Goal: Transaction & Acquisition: Purchase product/service

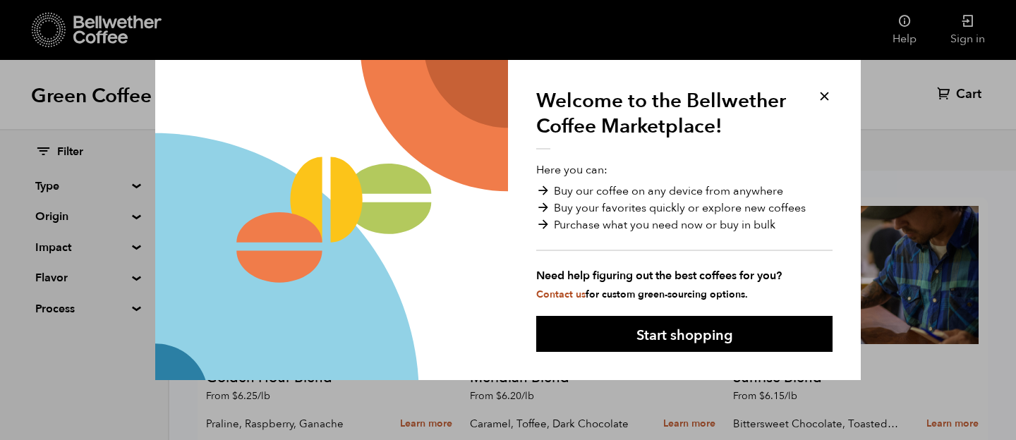
click at [826, 97] on button at bounding box center [824, 96] width 16 height 16
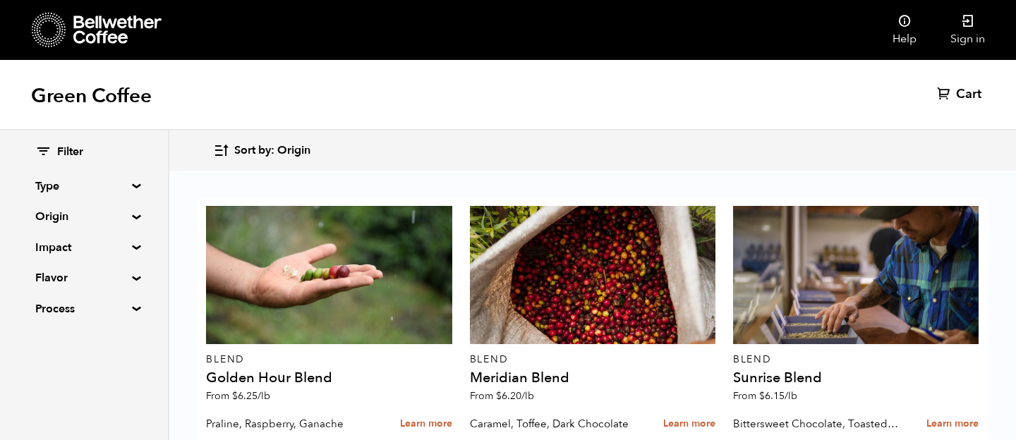
scroll to position [924, 0]
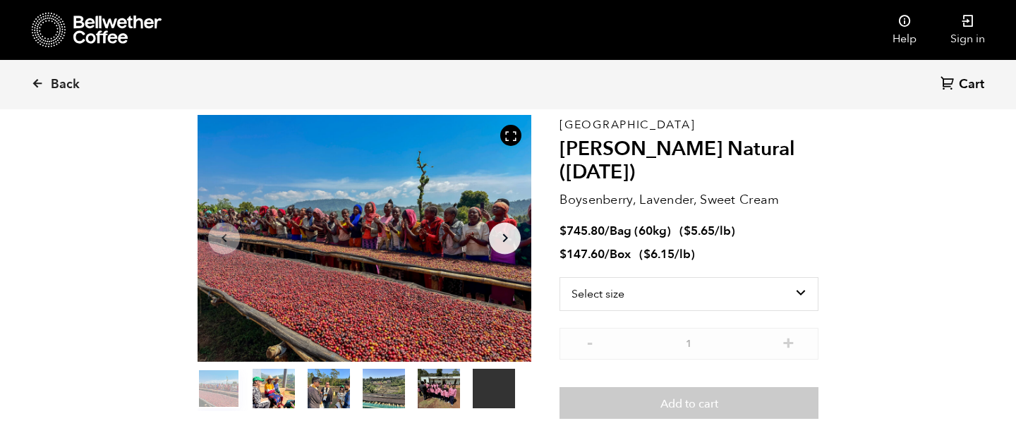
scroll to position [62, 0]
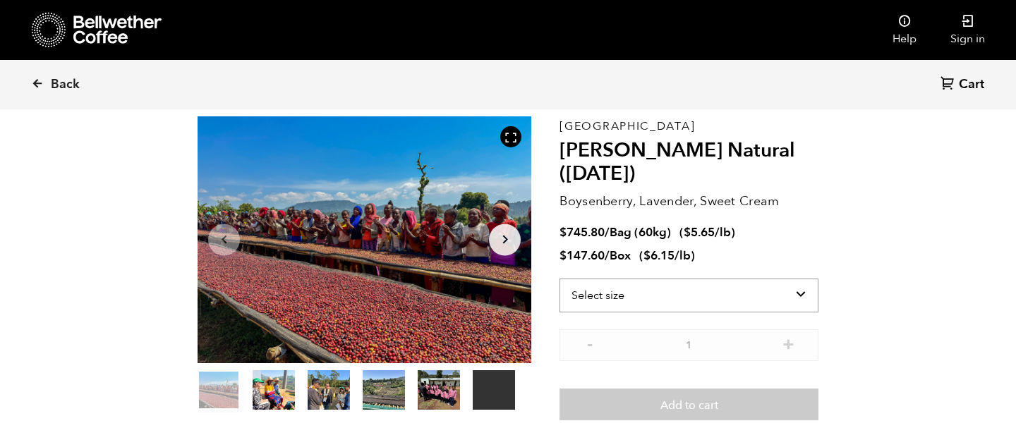
click at [716, 296] on select "Select size Bag (60kg) (132 lbs) Box (24 lbs)" at bounding box center [688, 296] width 259 height 34
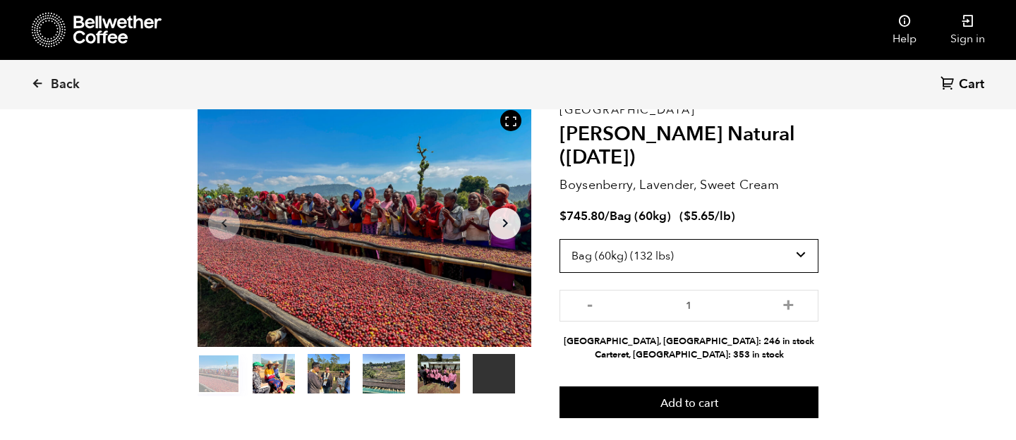
scroll to position [79, 0]
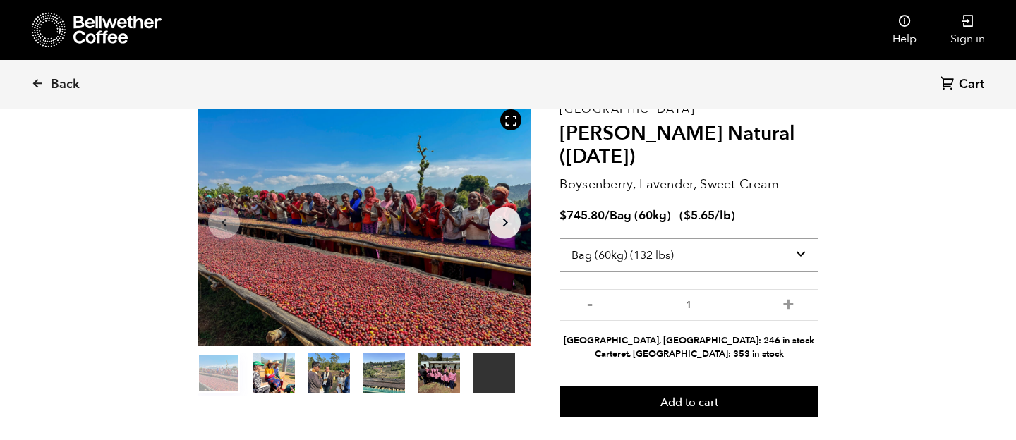
click at [736, 257] on select "Select size Bag (60kg) (132 lbs) Box (24 lbs)" at bounding box center [688, 255] width 259 height 34
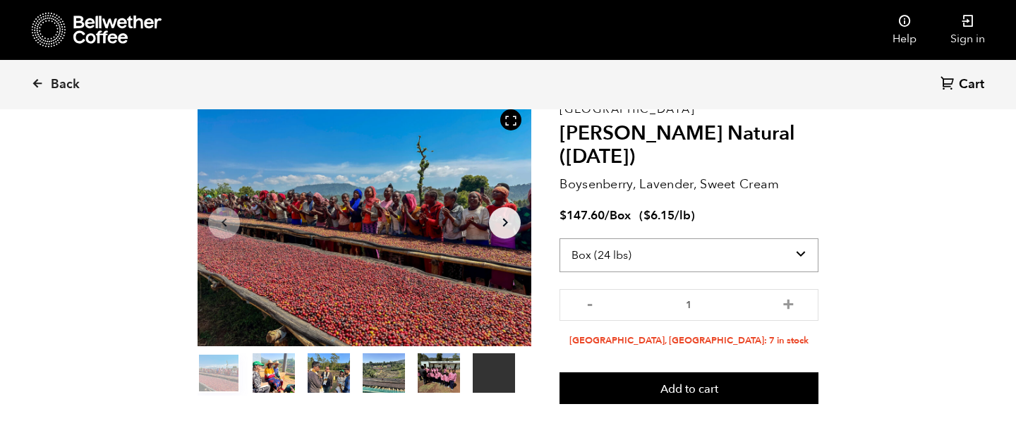
click at [667, 262] on select "Select size Bag (60kg) (132 lbs) Box (24 lbs)" at bounding box center [688, 255] width 259 height 34
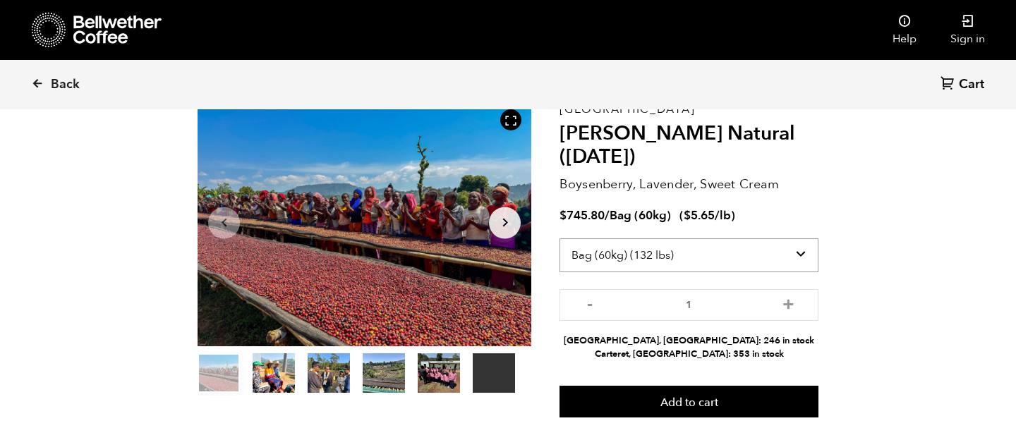
click at [705, 259] on select "Select size Bag (60kg) (132 lbs) Box (24 lbs)" at bounding box center [688, 255] width 259 height 34
select select "box"
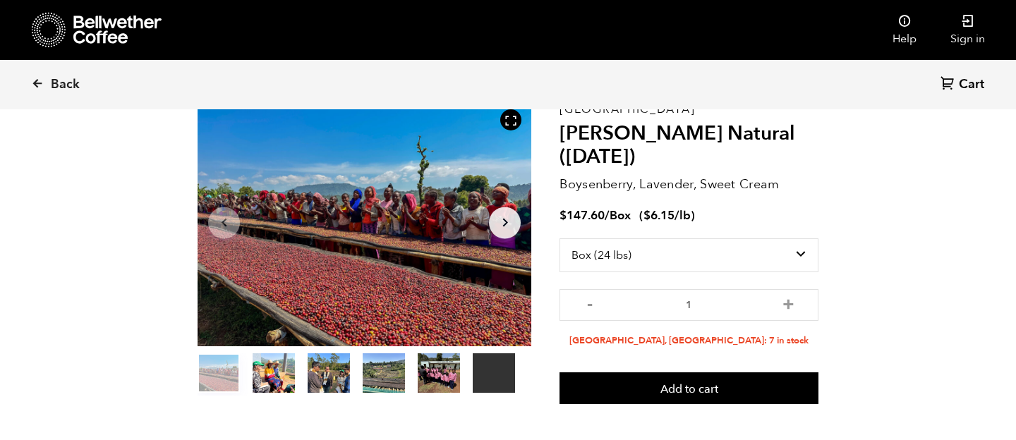
click at [509, 223] on icon "Arrow Right" at bounding box center [505, 222] width 17 height 17
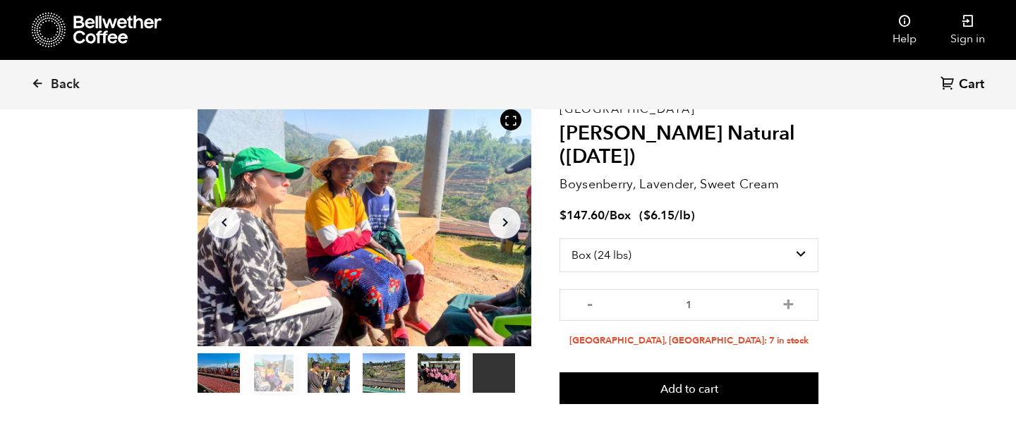
click at [509, 223] on icon "Arrow Right" at bounding box center [505, 222] width 17 height 17
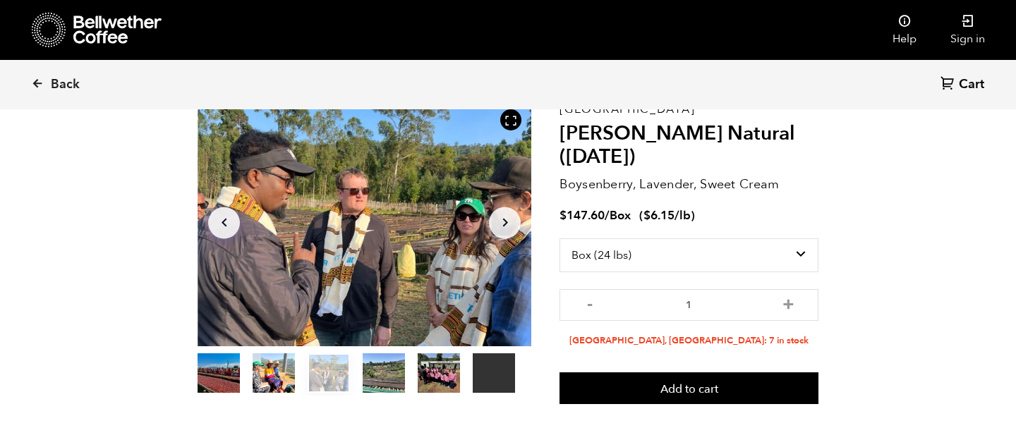
click at [497, 222] on icon "Arrow Right" at bounding box center [505, 222] width 17 height 17
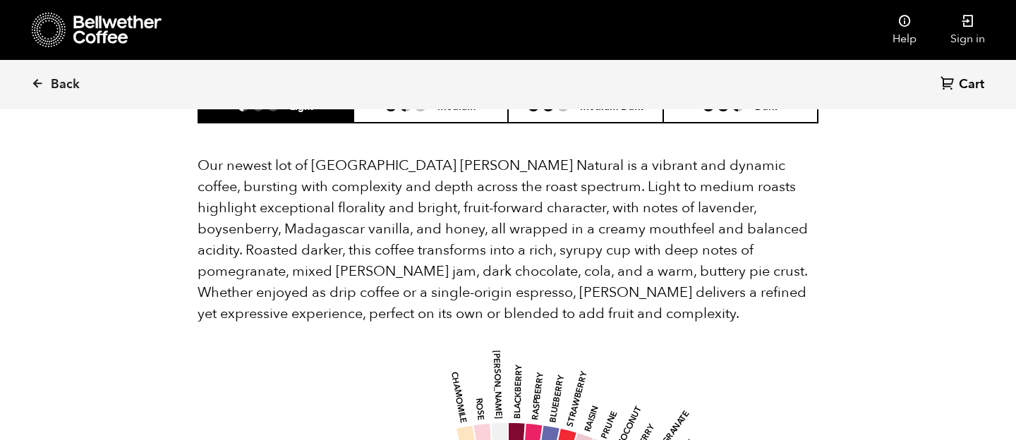
scroll to position [1286, 0]
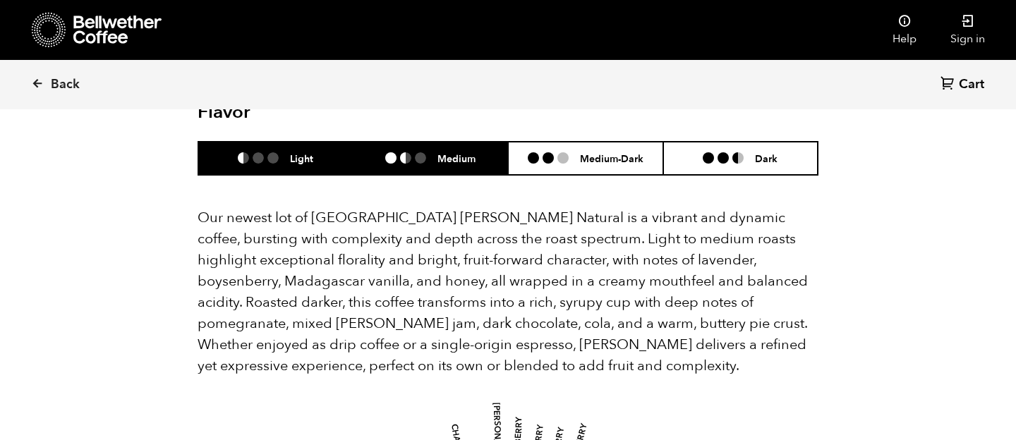
click at [434, 143] on li "Medium" at bounding box center [430, 158] width 155 height 33
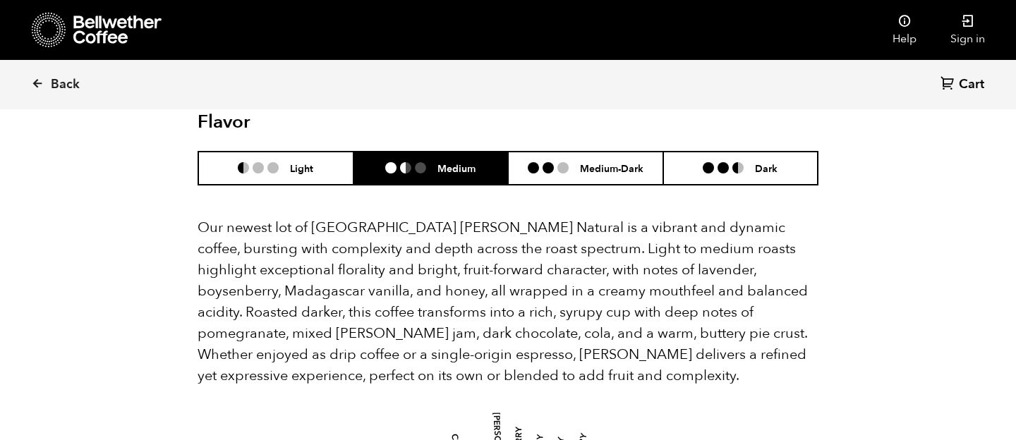
scroll to position [1228, 0]
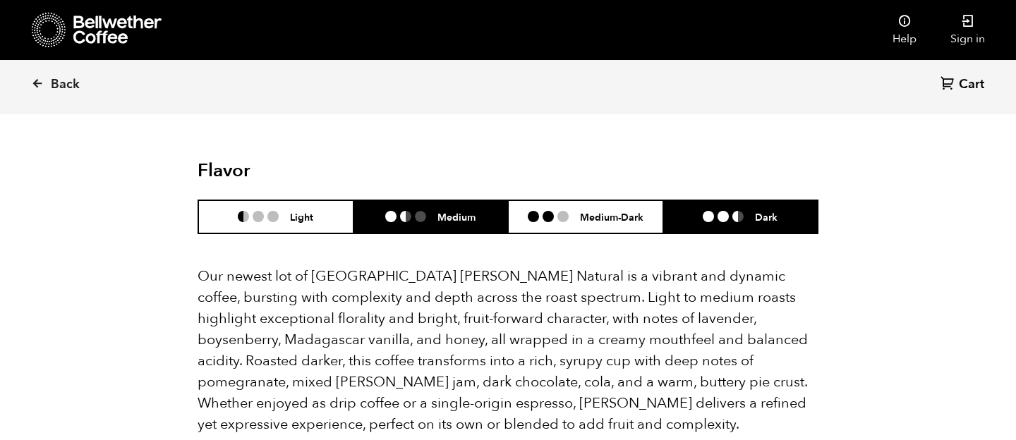
click at [709, 211] on li at bounding box center [707, 216] width 11 height 11
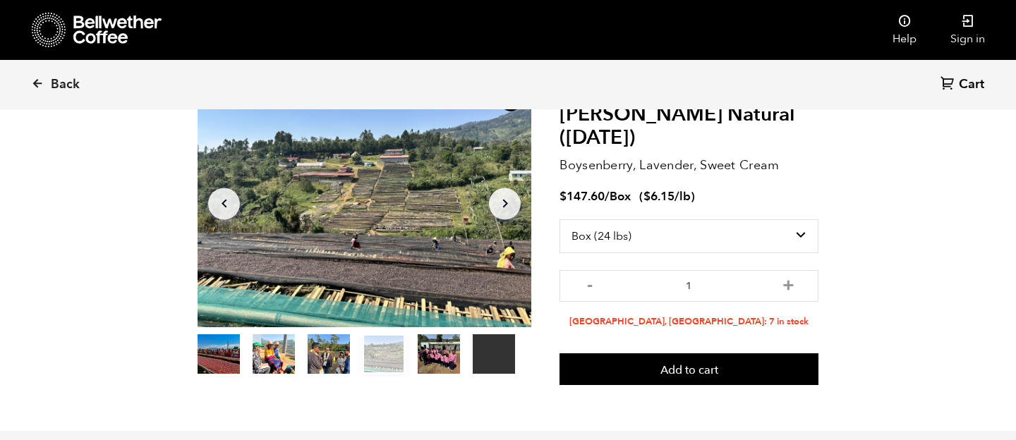
scroll to position [0, 0]
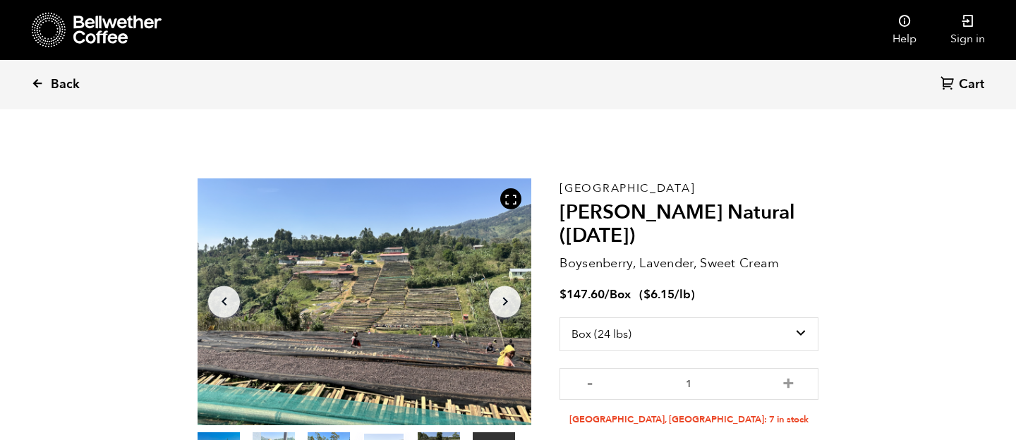
click at [67, 97] on link "Back" at bounding box center [74, 85] width 87 height 48
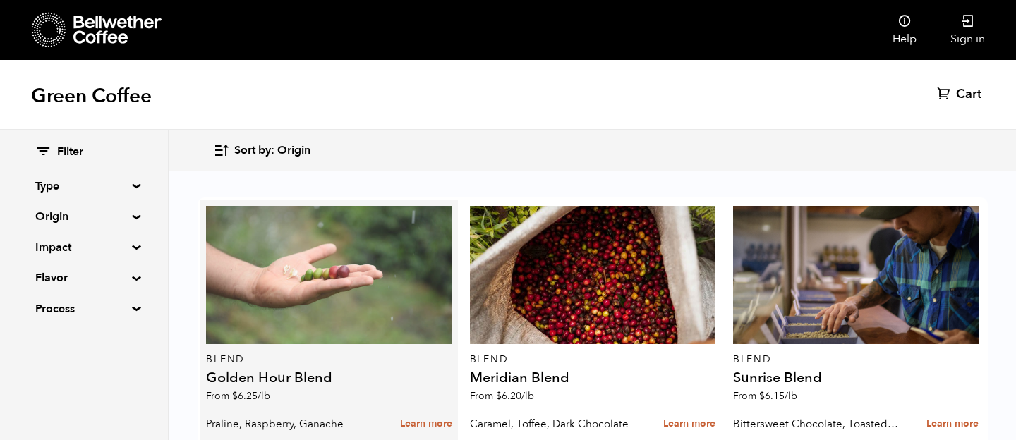
scroll to position [314, 0]
